Goal: Information Seeking & Learning: Find specific fact

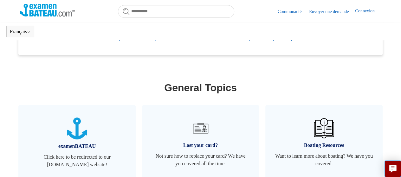
scroll to position [283, 0]
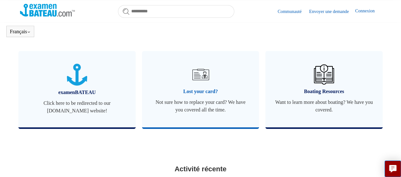
click at [192, 91] on span "Lost your card?" at bounding box center [200, 92] width 98 height 8
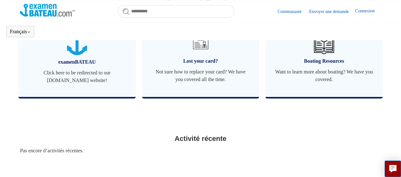
scroll to position [308, 0]
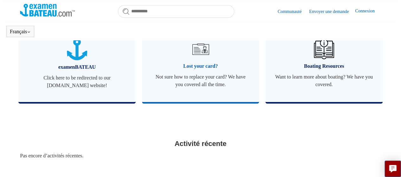
click at [203, 69] on span "Lost your card?" at bounding box center [200, 66] width 98 height 8
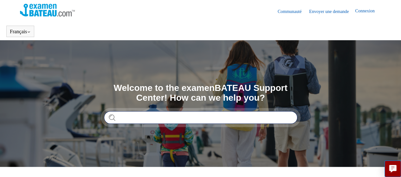
click at [187, 117] on input "Rechercher" at bounding box center [200, 117] width 193 height 13
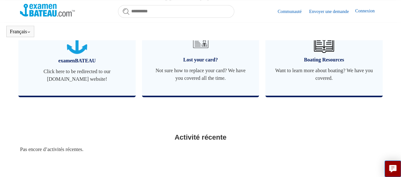
scroll to position [314, 0]
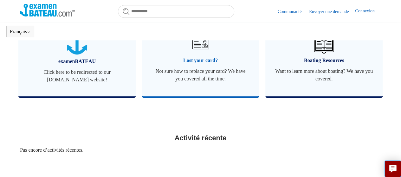
type input "**********"
click at [205, 66] on link "Lost your card? Not sure how to replace your card? We have you covered all the …" at bounding box center [200, 58] width 117 height 76
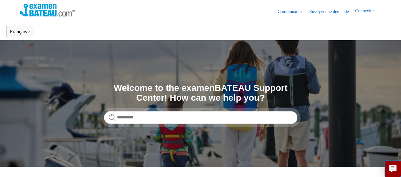
click at [359, 9] on link "Connexion" at bounding box center [368, 12] width 26 height 8
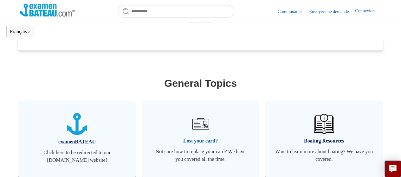
scroll to position [238, 0]
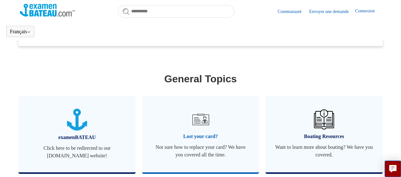
click at [197, 146] on span "Not sure how to replace your card? We have you covered all the time." at bounding box center [200, 150] width 98 height 15
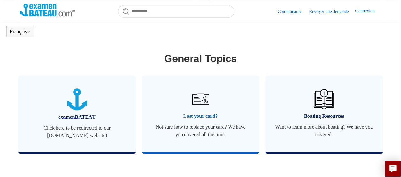
scroll to position [258, 0]
click at [205, 114] on span "Lost your card?" at bounding box center [200, 116] width 98 height 8
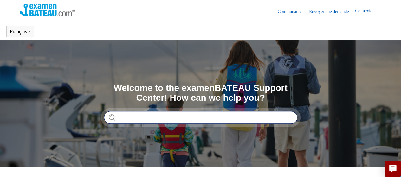
click at [204, 113] on input "Rechercher" at bounding box center [200, 117] width 193 height 13
type input "**********"
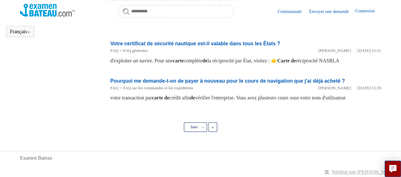
scroll to position [405, 0]
click at [201, 132] on link "Suiv. ›" at bounding box center [195, 127] width 23 height 10
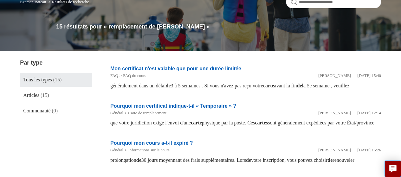
scroll to position [61, 0]
click at [194, 67] on link "Mon certificat n'est valable que pour une durée limitée" at bounding box center [175, 68] width 131 height 5
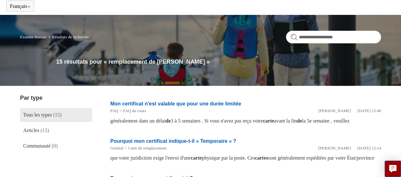
scroll to position [0, 0]
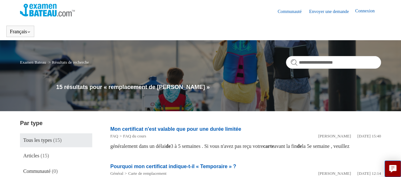
click at [59, 12] on img at bounding box center [47, 10] width 55 height 13
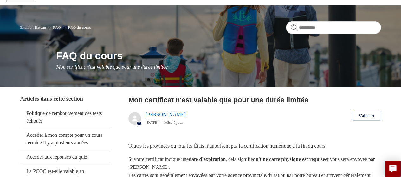
scroll to position [34, 0]
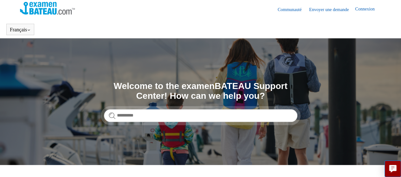
scroll to position [2, 0]
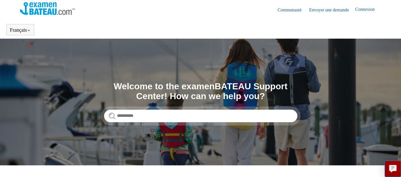
click at [365, 9] on link "Connexion" at bounding box center [368, 10] width 26 height 8
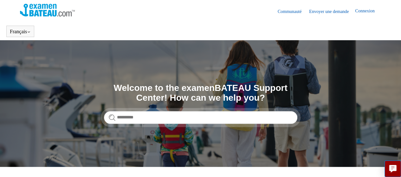
click at [321, 8] on link "Envoyer une demande" at bounding box center [332, 11] width 46 height 7
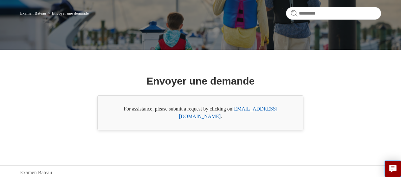
scroll to position [63, 0]
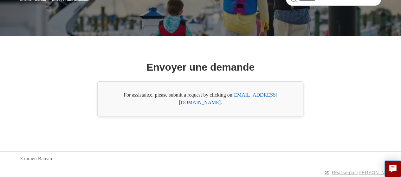
click at [257, 98] on link "[EMAIL_ADDRESS][DOMAIN_NAME]" at bounding box center [228, 98] width 98 height 13
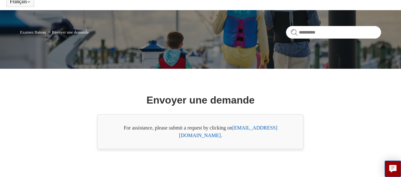
scroll to position [0, 0]
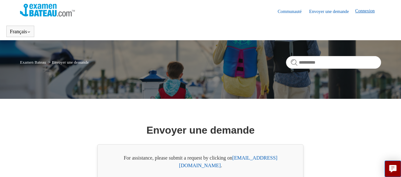
click at [362, 16] on header "Communauté Envoyer une demande Connexion" at bounding box center [200, 11] width 361 height 22
click at [364, 11] on link "Connexion" at bounding box center [368, 12] width 26 height 8
click at [362, 9] on span "[PERSON_NAME]" at bounding box center [355, 10] width 40 height 5
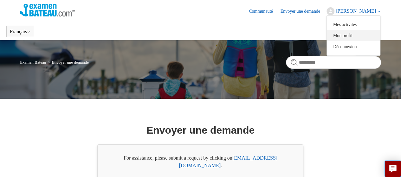
click at [356, 35] on link "Mon profil" at bounding box center [353, 35] width 53 height 11
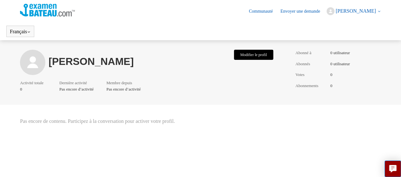
click at [259, 55] on button "Modifier le profil" at bounding box center [253, 55] width 39 height 10
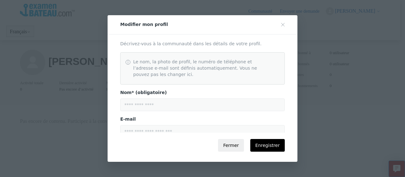
click at [243, 147] on button "Fermer" at bounding box center [231, 145] width 26 height 13
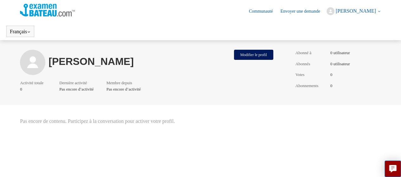
scroll to position [39, 0]
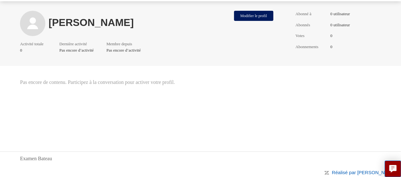
click at [375, 171] on link "Réalisé par [PERSON_NAME]" at bounding box center [364, 172] width 64 height 5
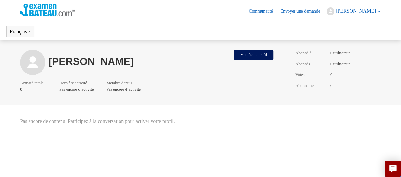
click at [353, 7] on header "Communauté Envoyer une demande Nikolas Afonso Mes activités Mon profil Déconnex…" at bounding box center [200, 11] width 361 height 22
click at [354, 9] on span "[PERSON_NAME]" at bounding box center [355, 10] width 40 height 5
click at [358, 35] on link "Mon profil" at bounding box center [353, 35] width 53 height 11
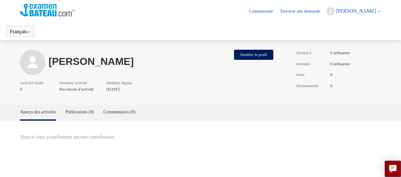
click at [345, 8] on span "[PERSON_NAME]" at bounding box center [355, 10] width 40 height 5
click at [349, 25] on link "Mes activités" at bounding box center [353, 24] width 53 height 11
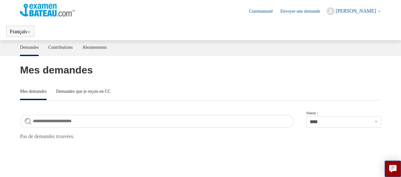
scroll to position [0, 0]
click at [350, 14] on button "[PERSON_NAME]" at bounding box center [353, 11] width 54 height 8
click at [351, 44] on link "Déconnexion" at bounding box center [353, 46] width 53 height 11
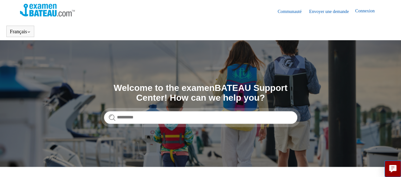
click at [360, 9] on link "Connexion" at bounding box center [368, 12] width 26 height 8
click at [369, 9] on span "Nik af" at bounding box center [369, 10] width 13 height 5
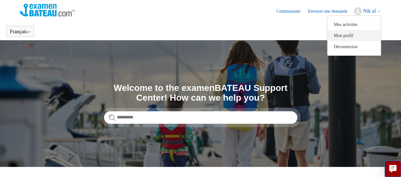
click at [361, 36] on link "Mon profil" at bounding box center [353, 35] width 53 height 11
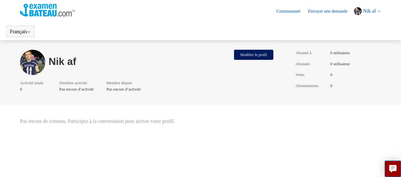
click at [365, 15] on button "Nik af" at bounding box center [366, 11] width 27 height 8
click at [366, 51] on link "Déconnexion" at bounding box center [353, 46] width 53 height 11
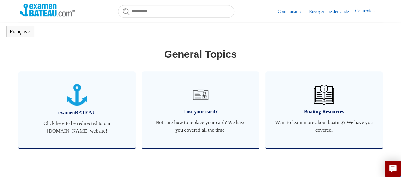
scroll to position [345, 0]
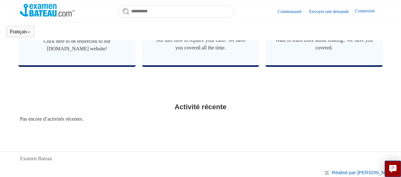
click at [367, 173] on link "Réalisé par [PERSON_NAME]" at bounding box center [364, 172] width 64 height 5
click at [380, 172] on link "Réalisé par [PERSON_NAME]" at bounding box center [364, 172] width 64 height 5
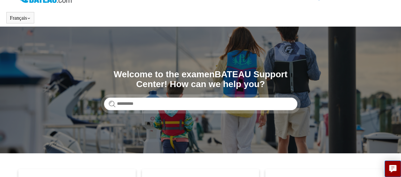
scroll to position [0, 0]
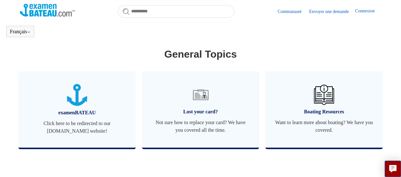
scroll to position [275, 0]
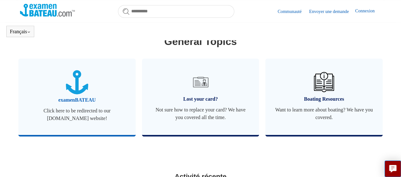
click at [99, 104] on span "examenBATEAU" at bounding box center [77, 100] width 98 height 8
